Goal: Transaction & Acquisition: Subscribe to service/newsletter

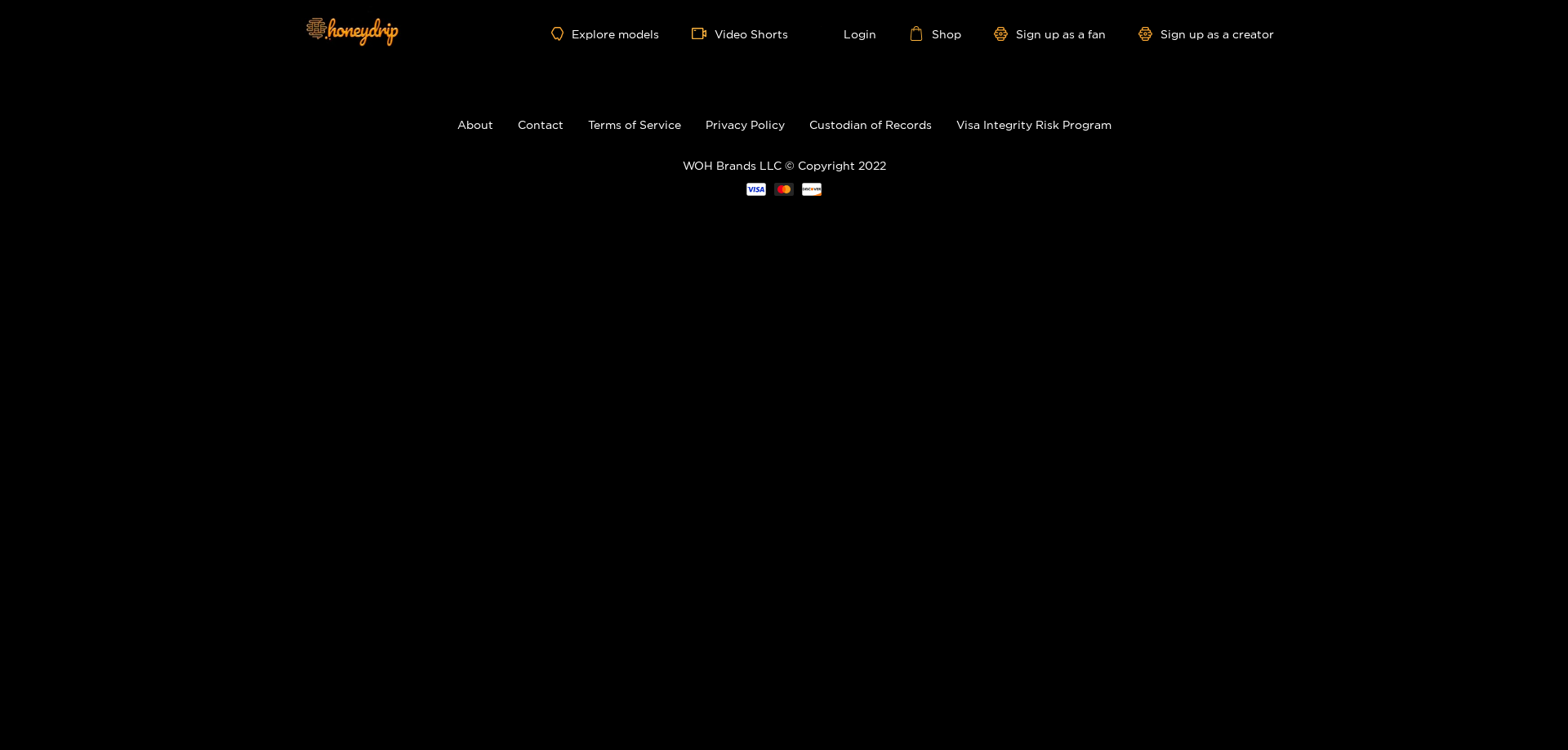
click at [1305, 72] on footer "About Contact Terms of Service Privacy Policy Custodian of Records Visa Integri…" at bounding box center [784, 155] width 1568 height 178
click at [589, 37] on link "Explore models" at bounding box center [605, 34] width 108 height 14
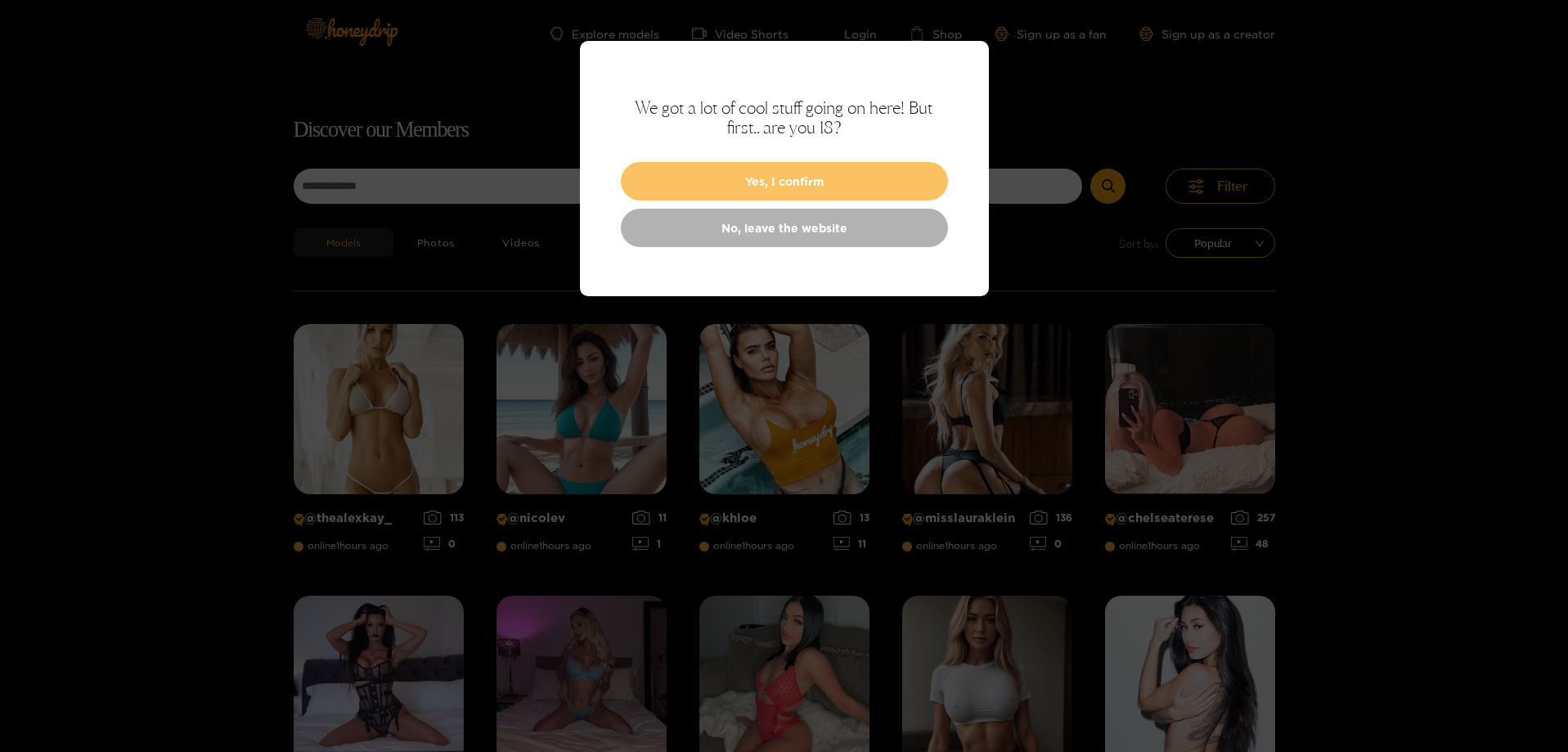
click at [718, 187] on button "Yes, I confirm" at bounding box center [784, 181] width 327 height 38
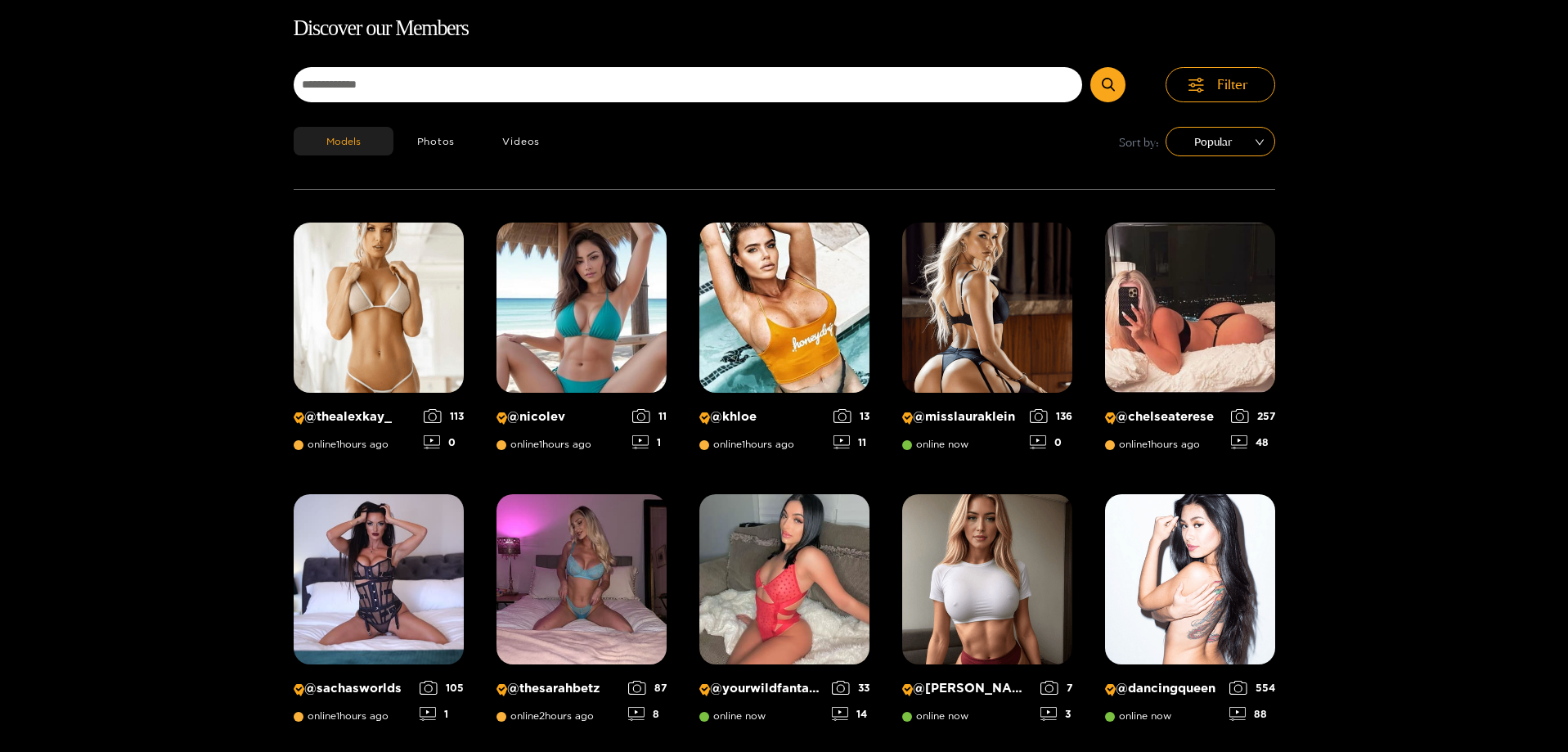
scroll to position [105, 0]
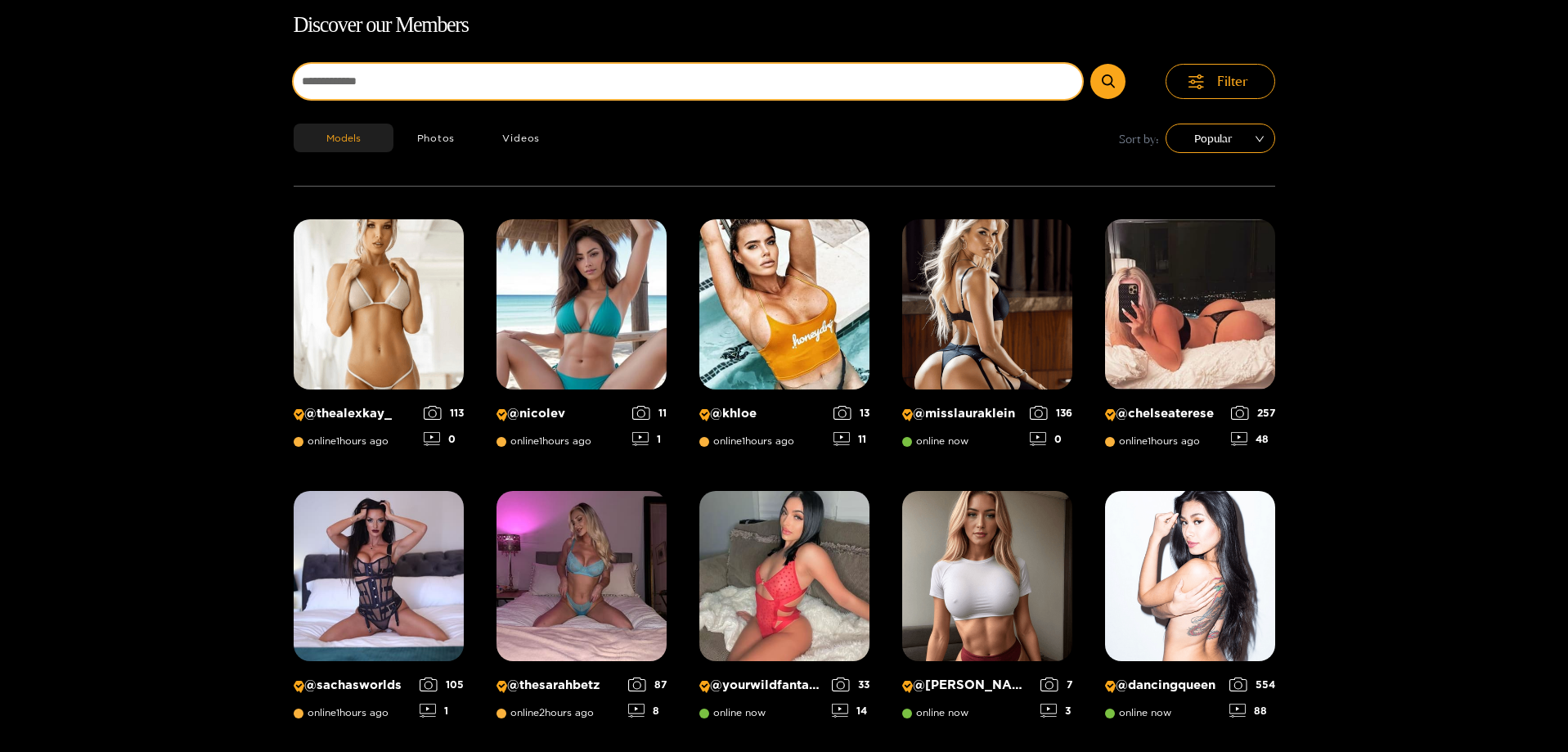
click at [508, 87] on input at bounding box center [688, 81] width 789 height 35
click at [1090, 64] on button "submit" at bounding box center [1107, 81] width 35 height 35
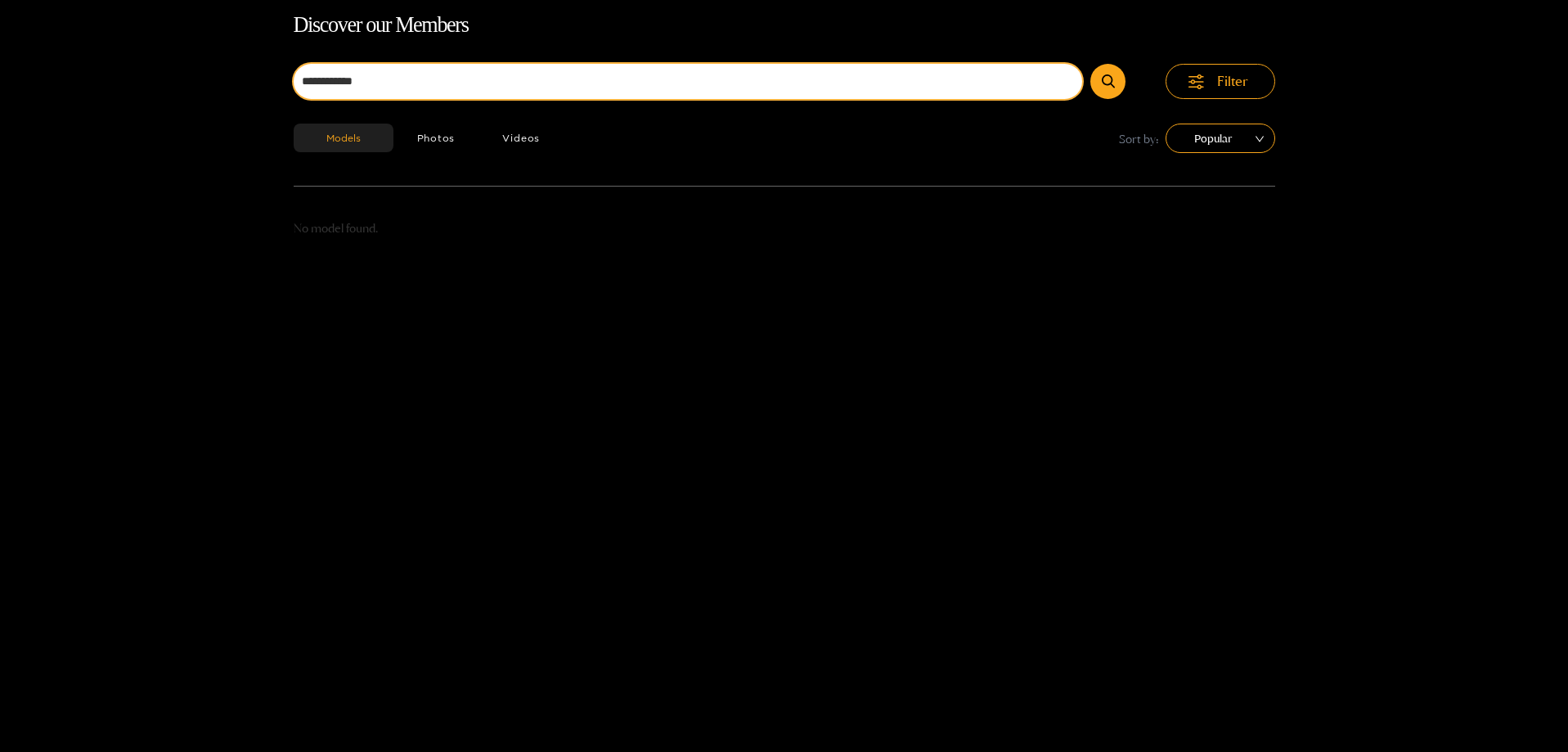
drag, startPoint x: 426, startPoint y: 78, endPoint x: 324, endPoint y: 75, distance: 102.0
click at [324, 75] on input "**********" at bounding box center [688, 81] width 789 height 35
type input "**********"
click at [1090, 64] on button "submit" at bounding box center [1107, 81] width 35 height 35
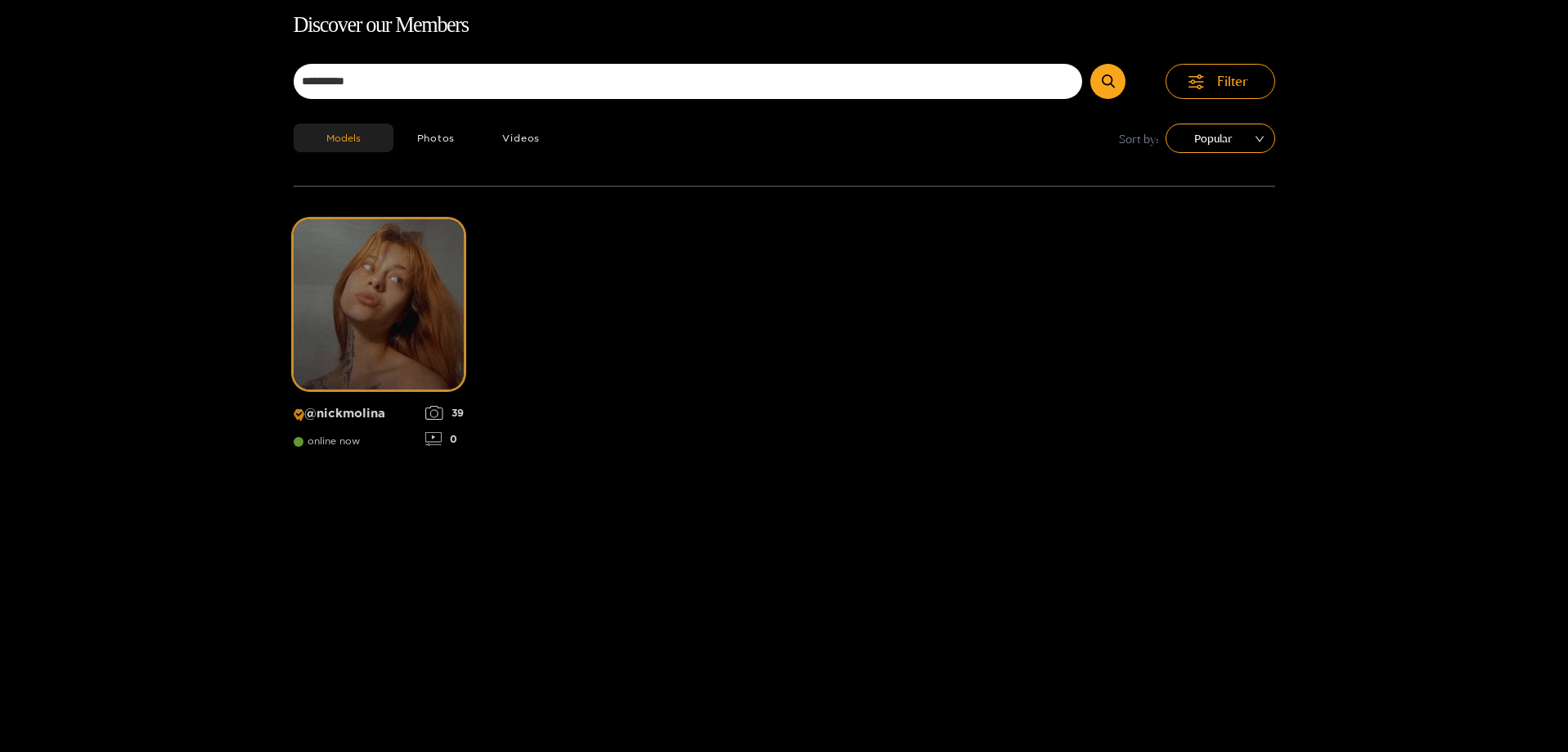
click at [329, 291] on img at bounding box center [379, 304] width 170 height 170
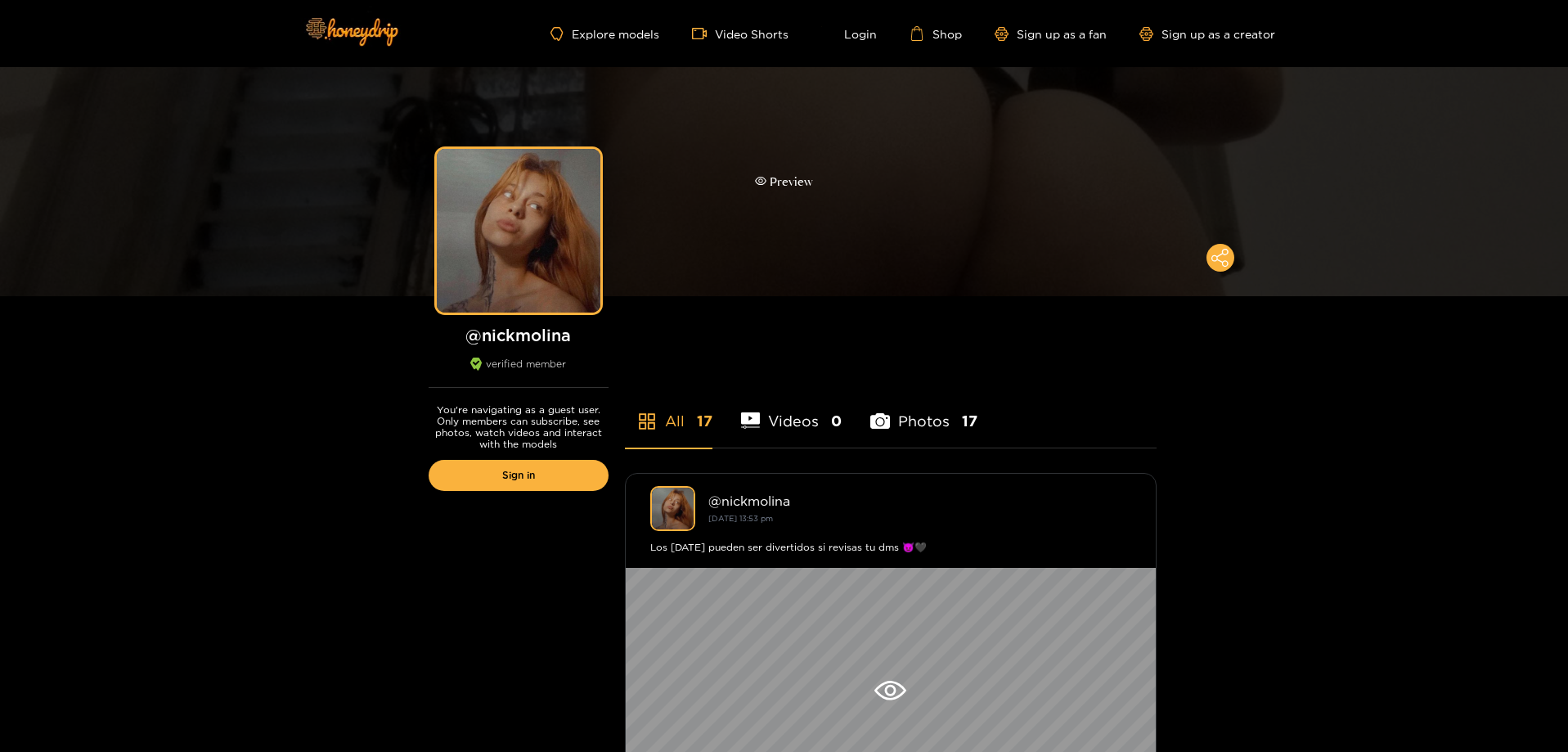
click at [781, 180] on div "Preview" at bounding box center [784, 182] width 58 height 19
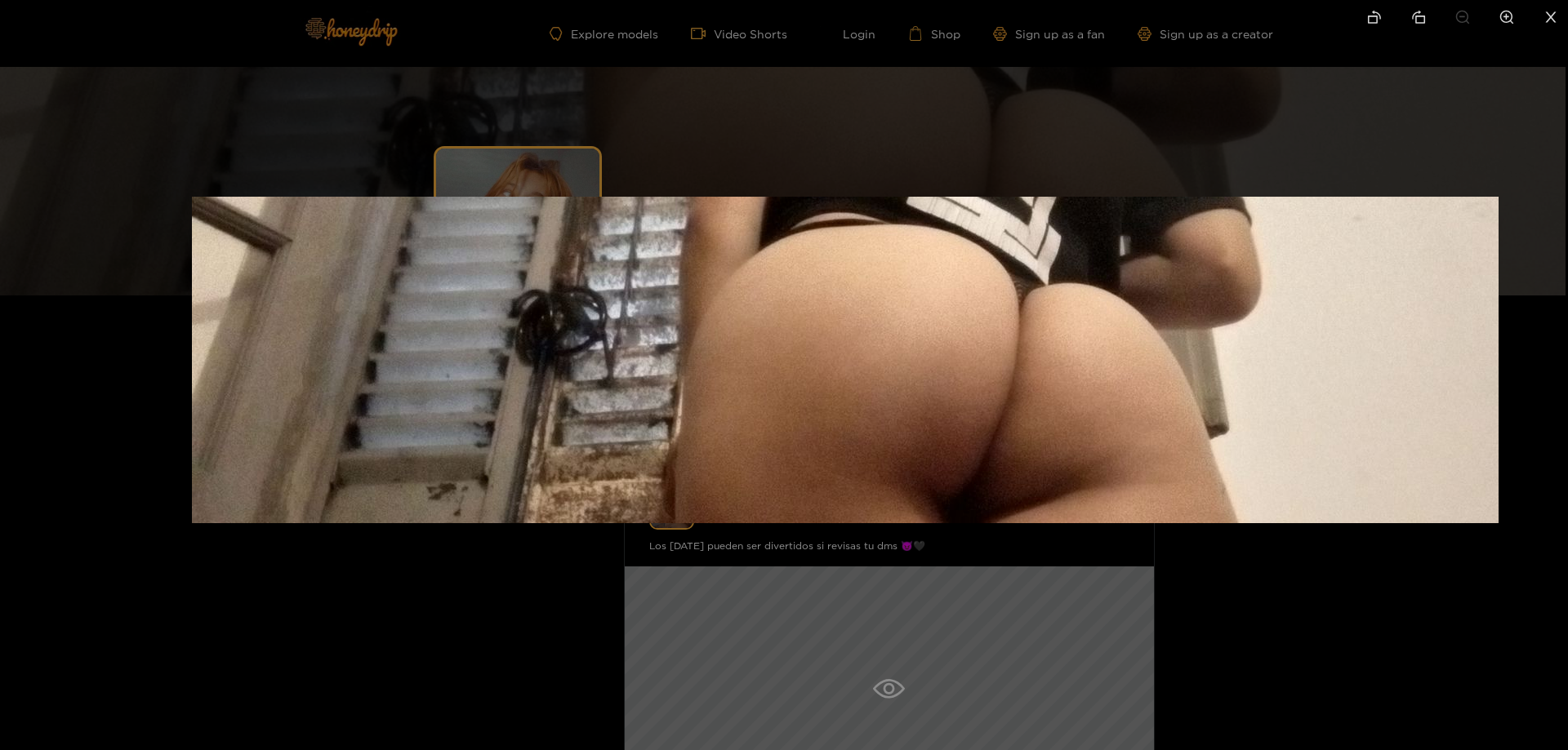
drag, startPoint x: 927, startPoint y: 358, endPoint x: 913, endPoint y: 336, distance: 26.1
click at [909, 336] on img at bounding box center [845, 360] width 1306 height 326
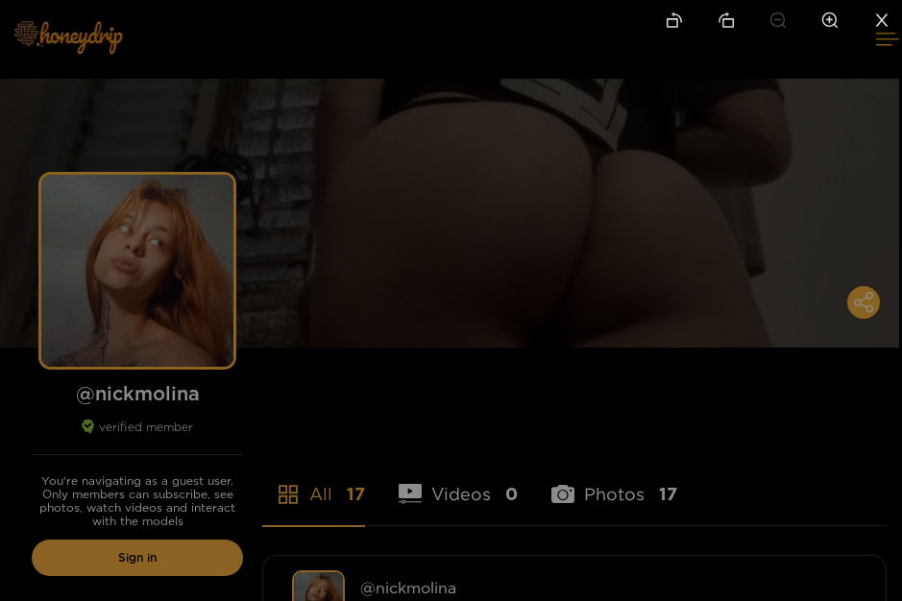
drag, startPoint x: 529, startPoint y: 309, endPoint x: 795, endPoint y: 107, distance: 333.8
click at [902, 0] on html "Explore models Video Shorts Login Shop Sign up as a fan Sign up as a creator Pr…" at bounding box center [451, 300] width 902 height 601
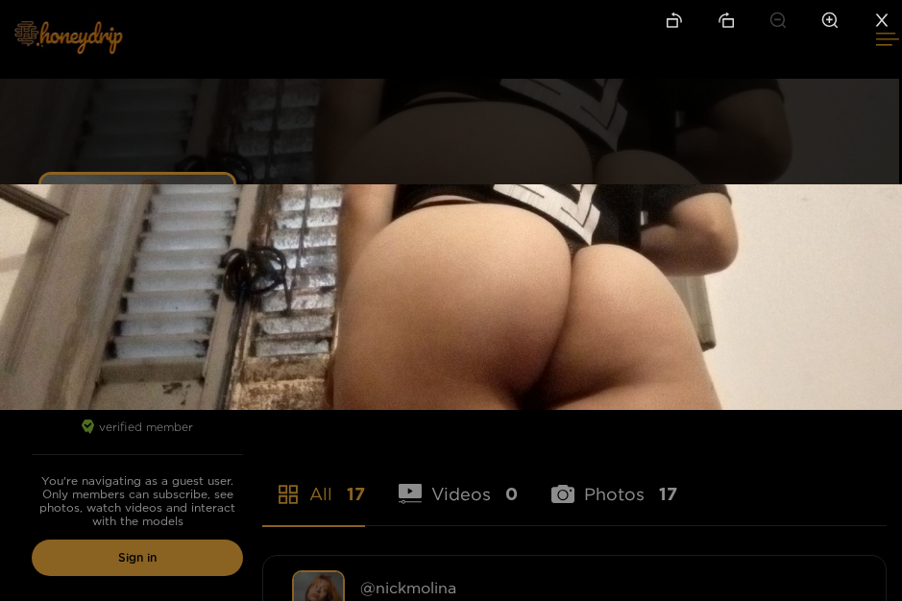
drag, startPoint x: 542, startPoint y: 282, endPoint x: 1118, endPoint y: -48, distance: 664.0
drag, startPoint x: 1118, startPoint y: -48, endPoint x: 618, endPoint y: 304, distance: 611.8
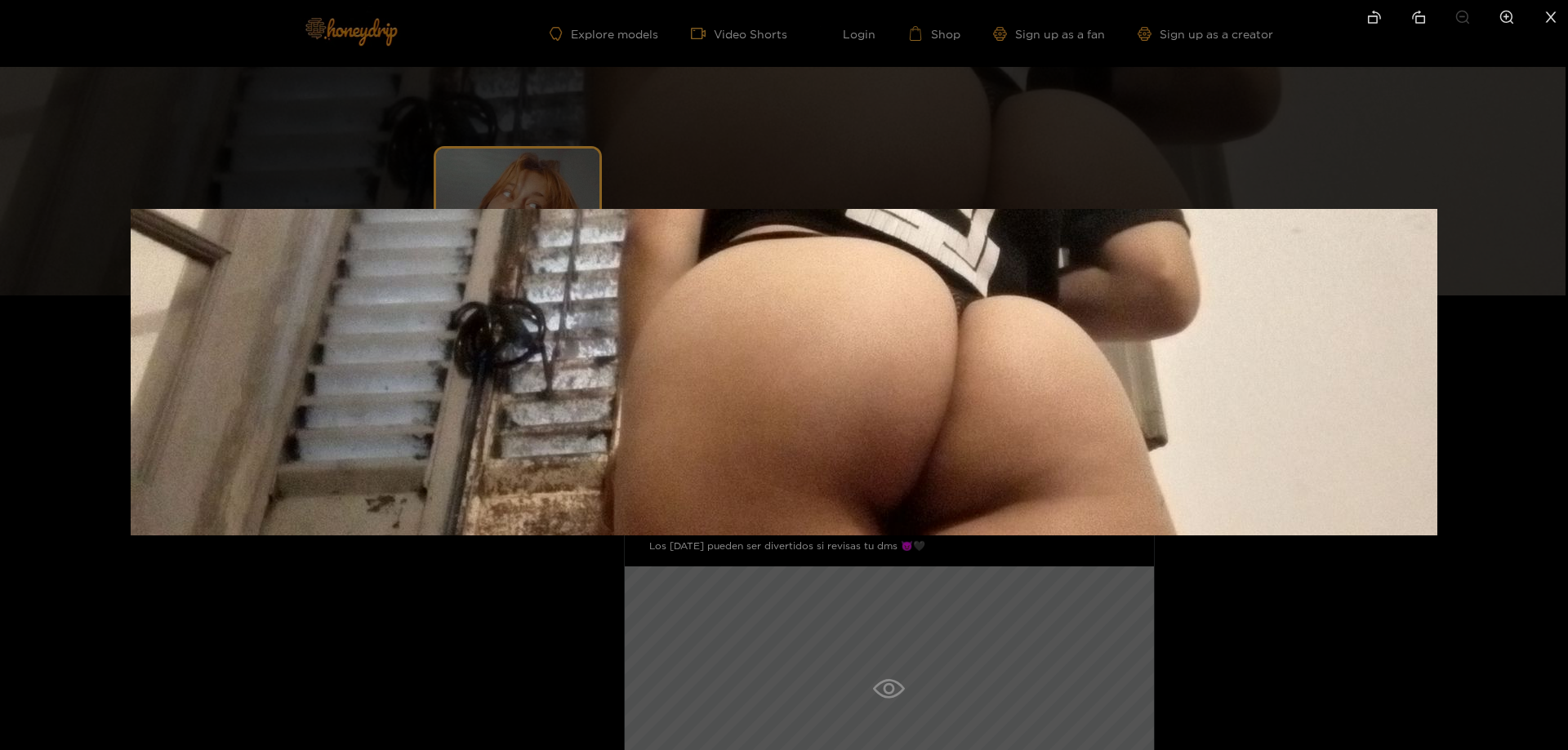
click at [1464, 128] on div at bounding box center [784, 375] width 1568 height 750
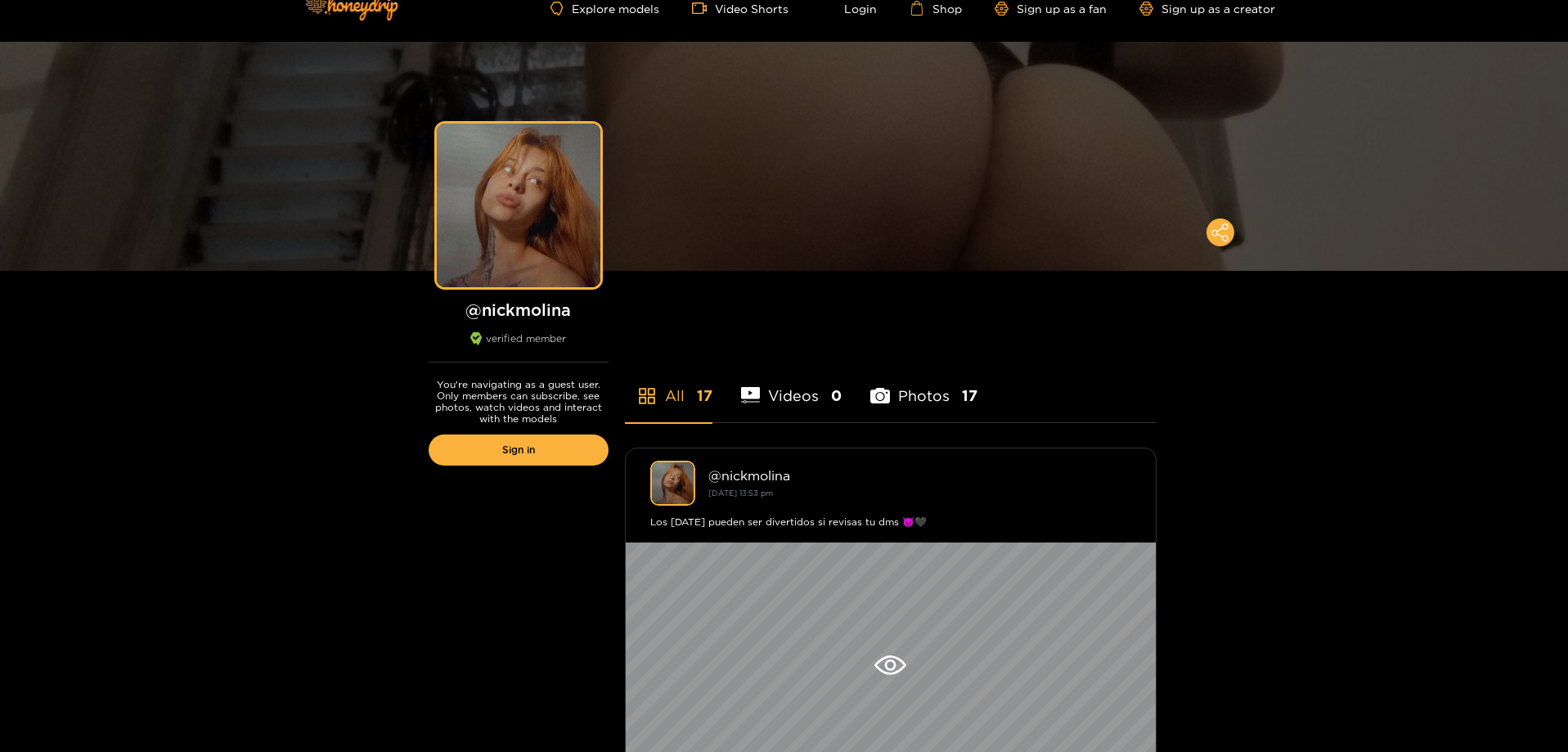
scroll to position [82, 0]
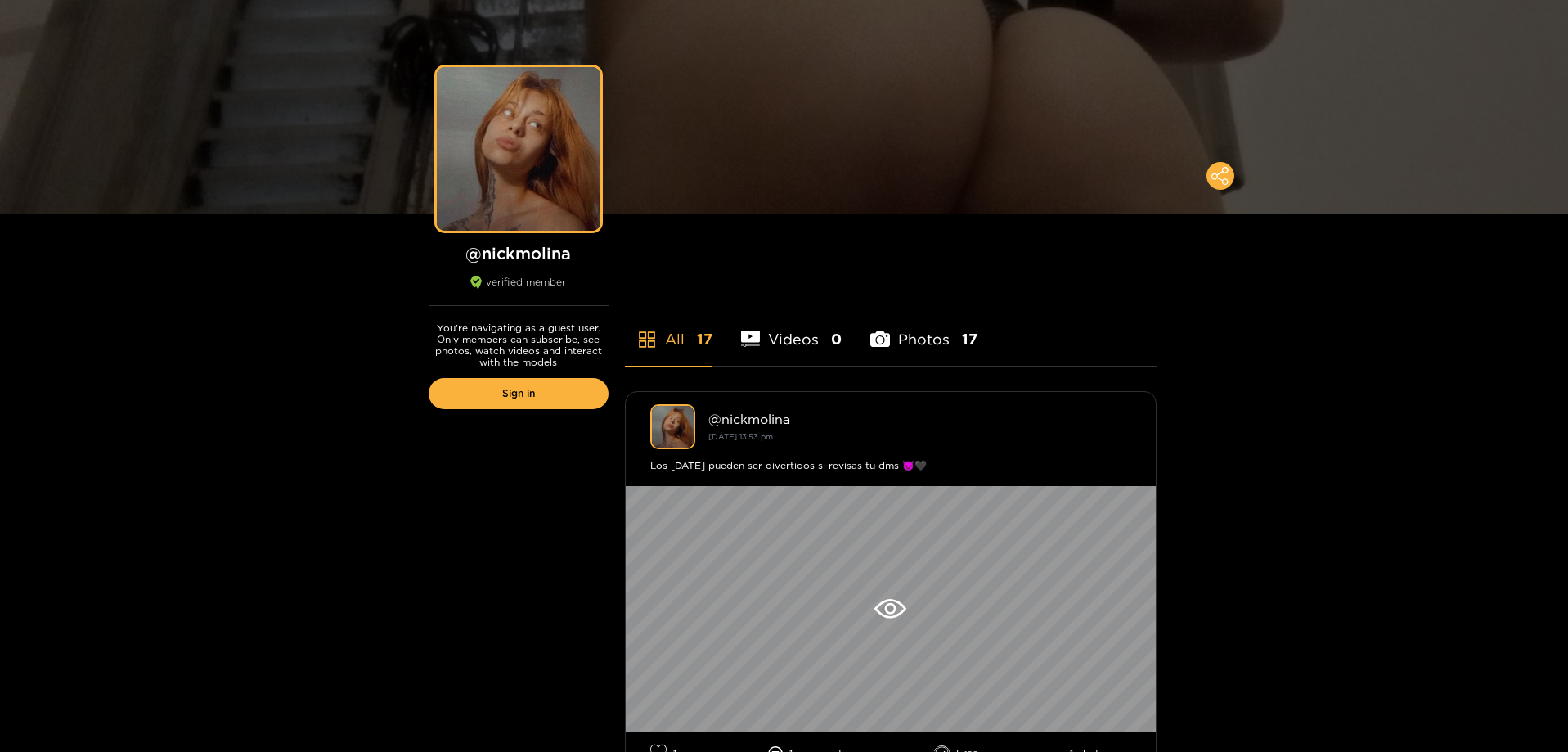
click at [943, 338] on li "Photos 17" at bounding box center [924, 329] width 107 height 73
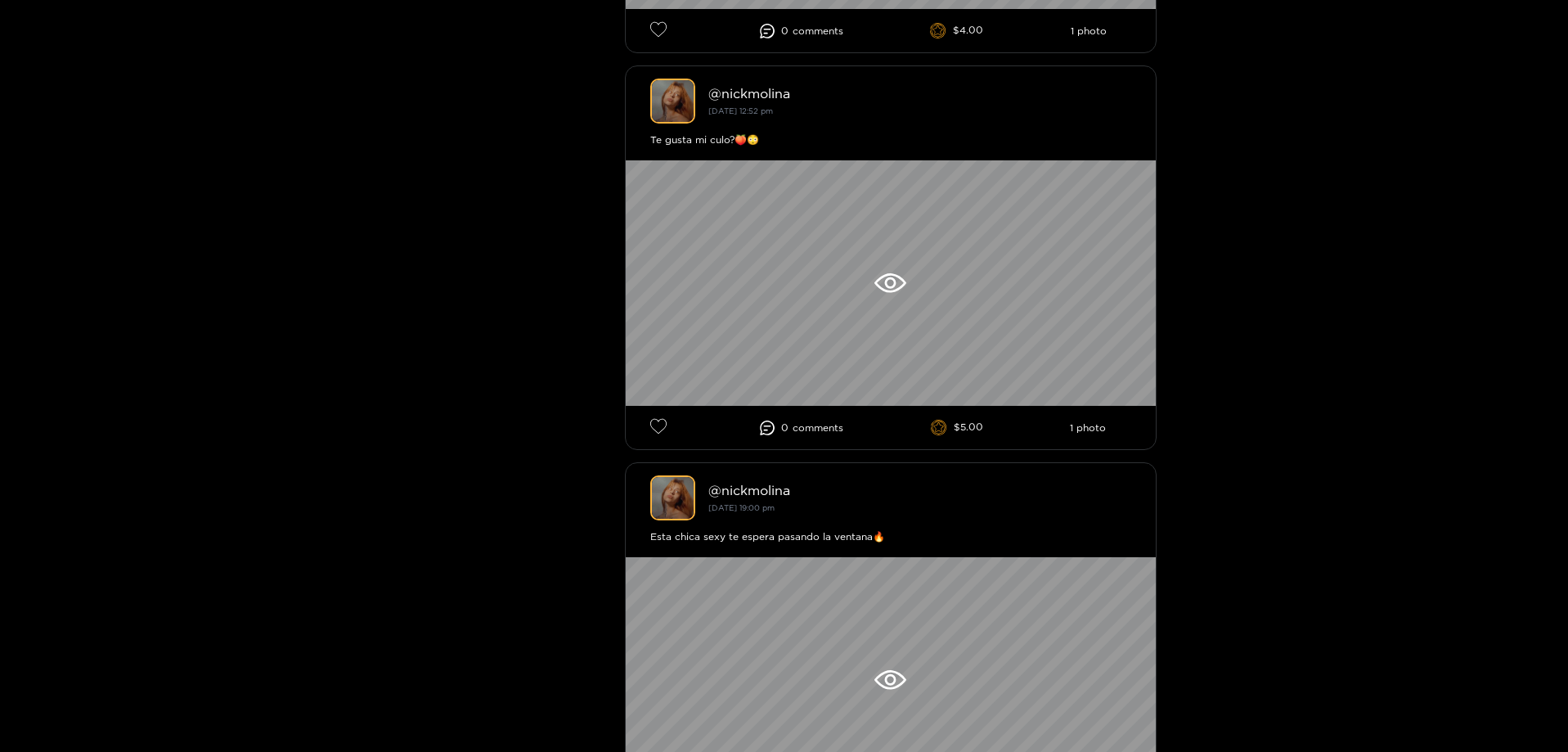
scroll to position [1637, 0]
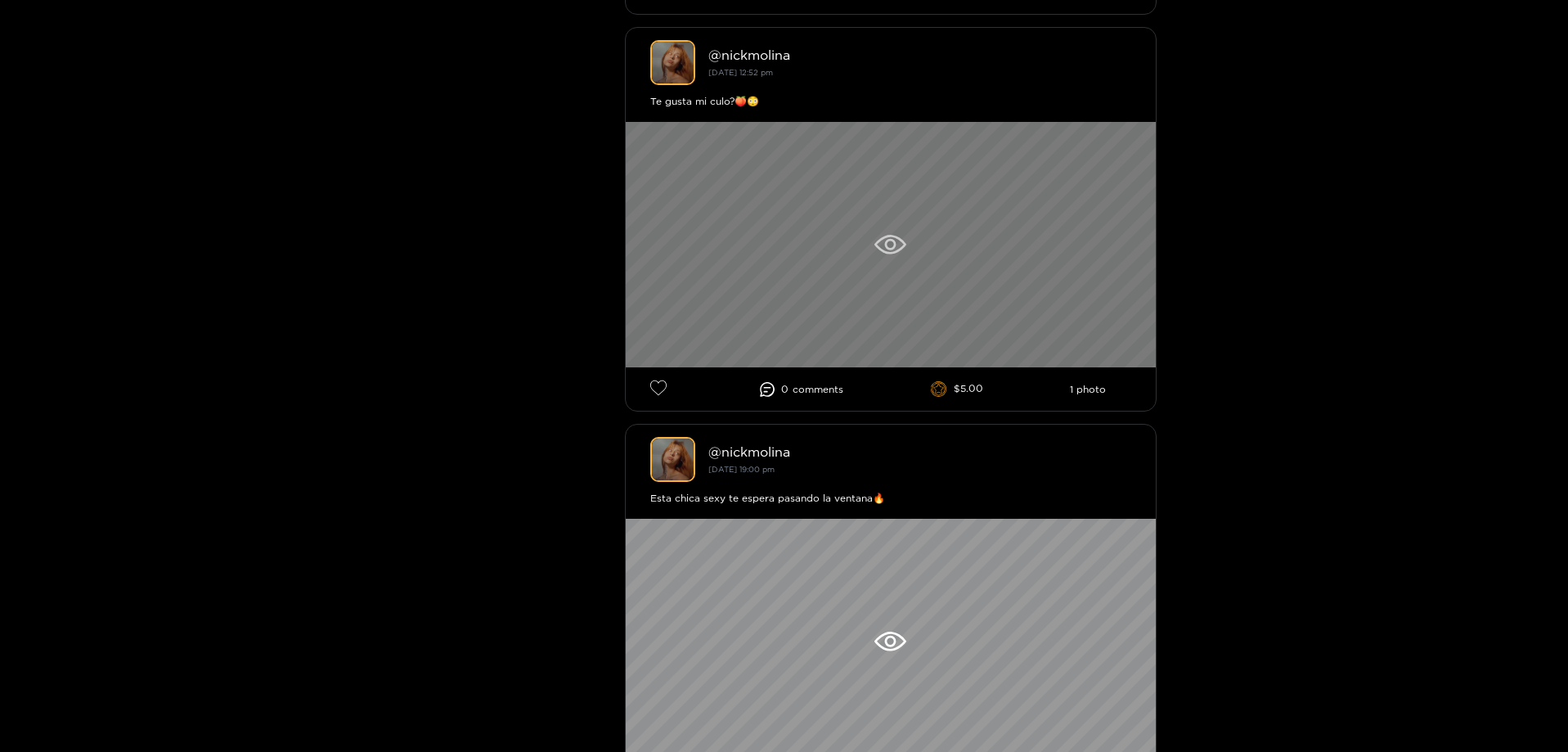
click at [953, 255] on div at bounding box center [890, 244] width 530 height 245
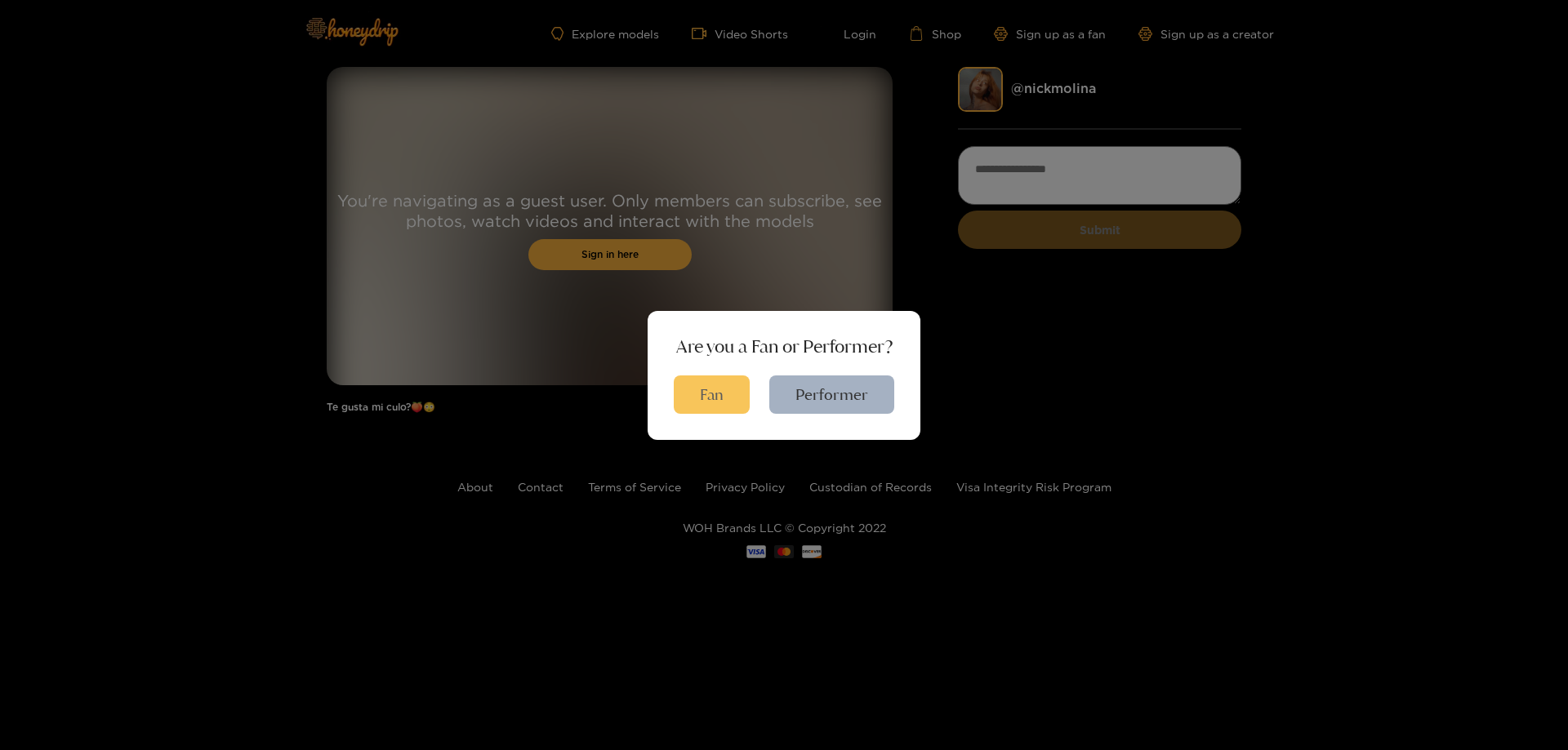
click at [714, 395] on button "Fan" at bounding box center [711, 394] width 76 height 38
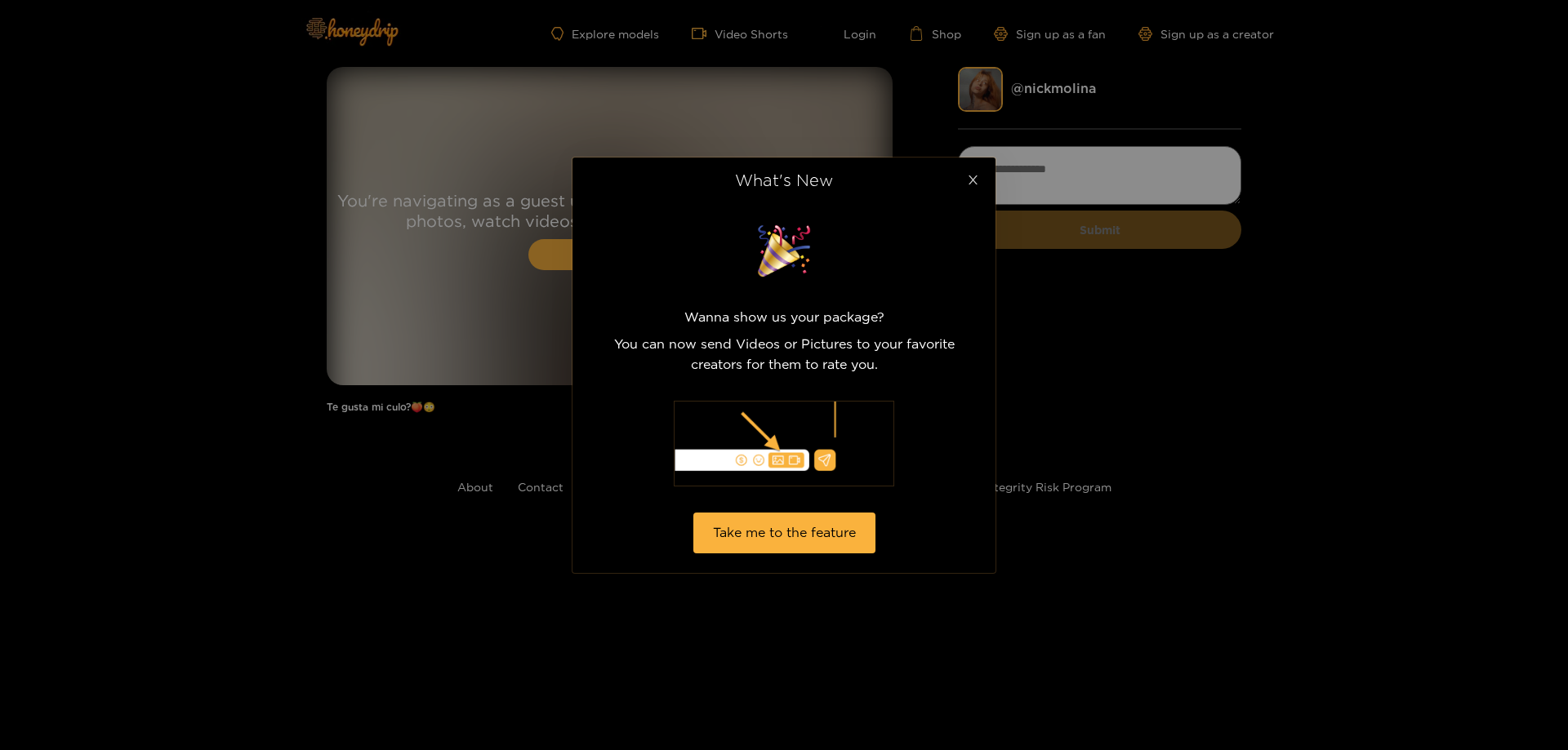
click at [972, 181] on icon "close" at bounding box center [973, 180] width 12 height 12
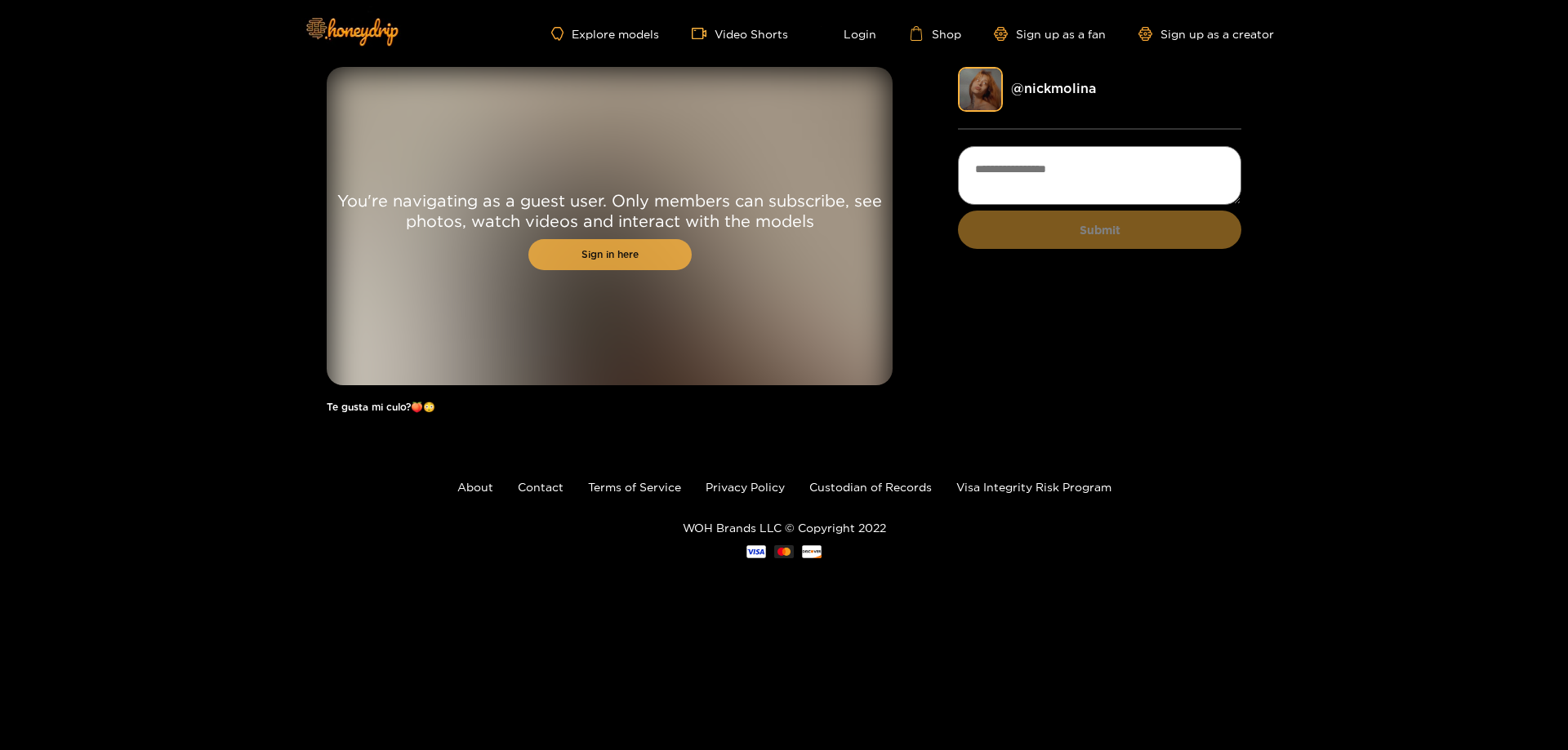
click at [609, 256] on link "Sign in here" at bounding box center [610, 255] width 163 height 31
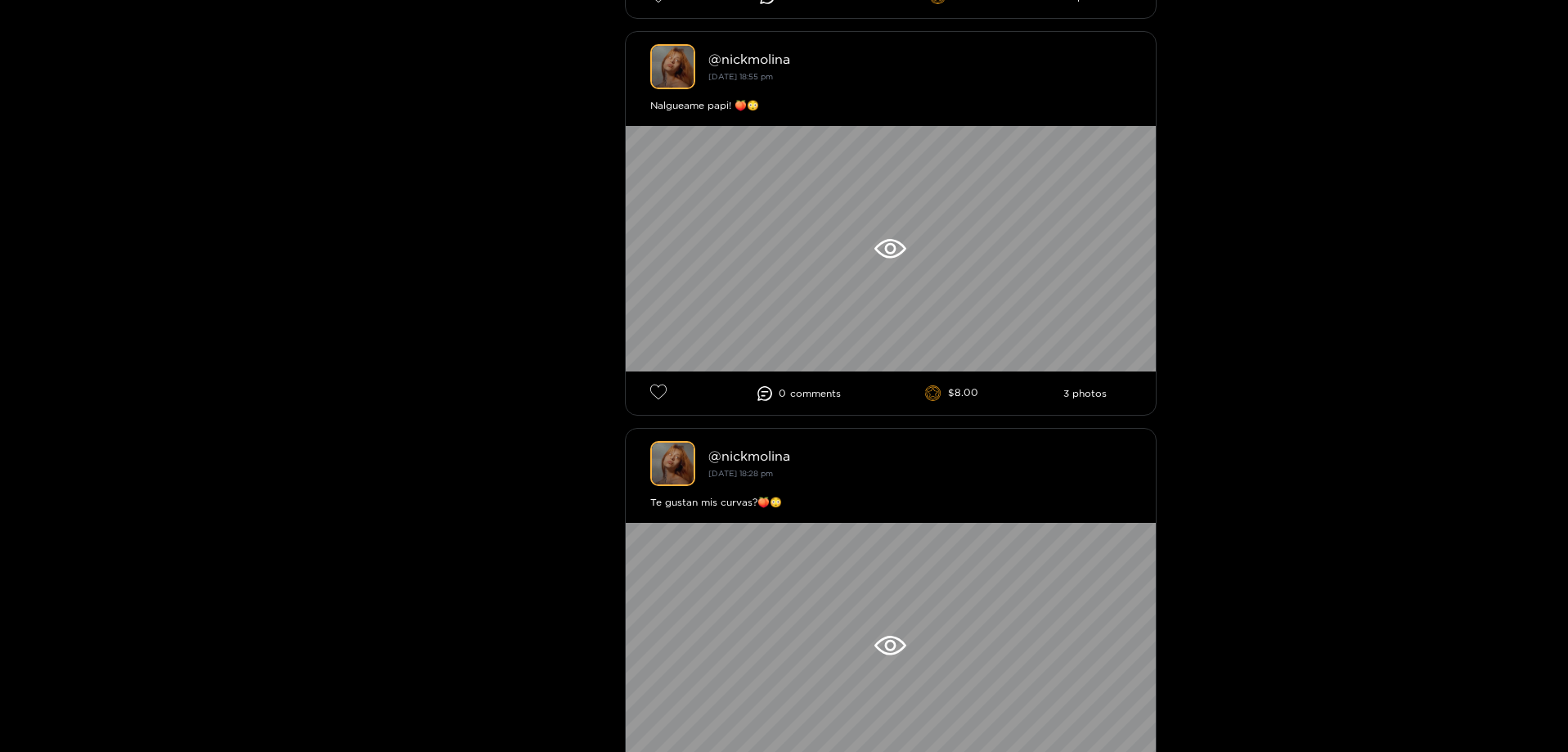
scroll to position [2415, 0]
